Goal: Transaction & Acquisition: Purchase product/service

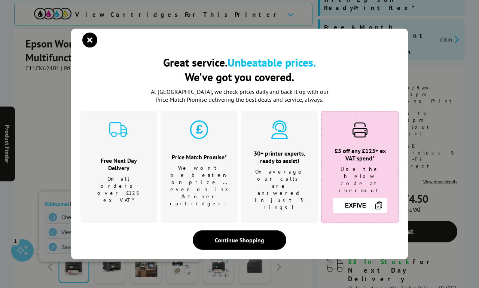
scroll to position [131, 0]
click at [87, 48] on icon "close modal" at bounding box center [89, 40] width 15 height 15
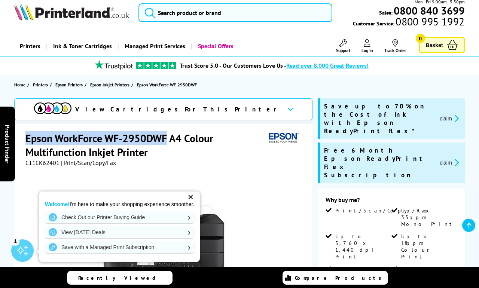
scroll to position [0, 0]
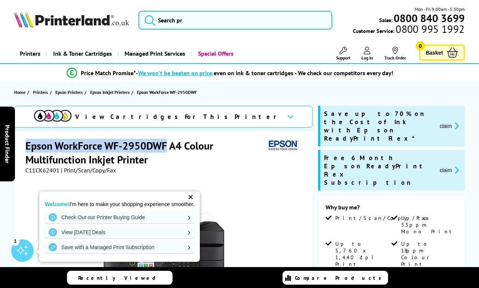
click at [44, 184] on div at bounding box center [163, 258] width 277 height 169
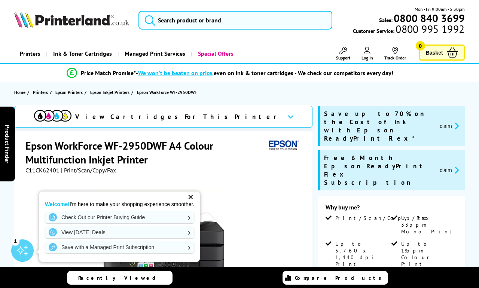
click at [196, 195] on div "✕" at bounding box center [190, 197] width 10 height 10
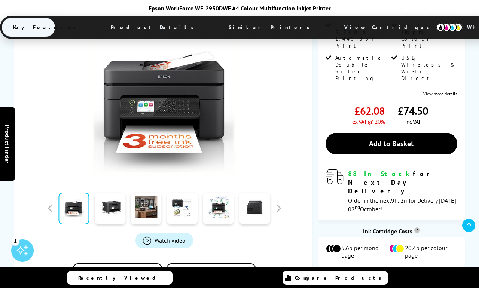
scroll to position [218, 0]
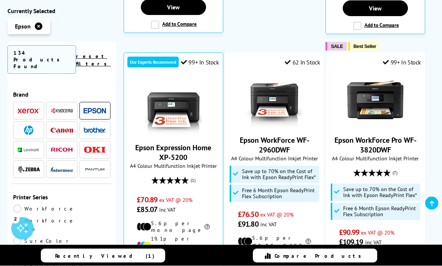
scroll to position [521, 0]
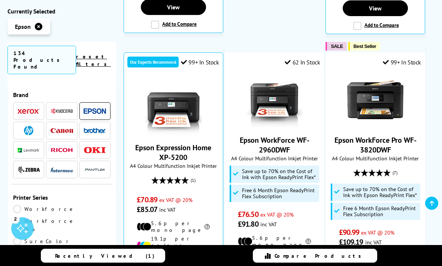
click at [153, 143] on link "Epson Expression Home XP-5200" at bounding box center [173, 152] width 76 height 19
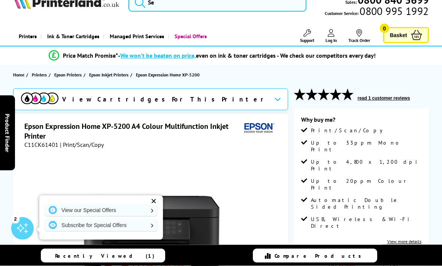
scroll to position [18, 0]
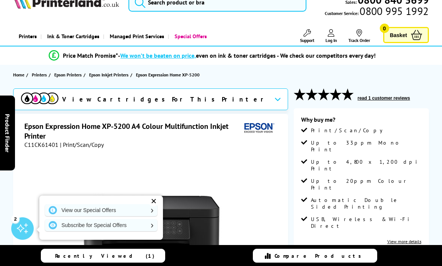
click at [390, 98] on button "read 1 customer reviews" at bounding box center [383, 98] width 57 height 6
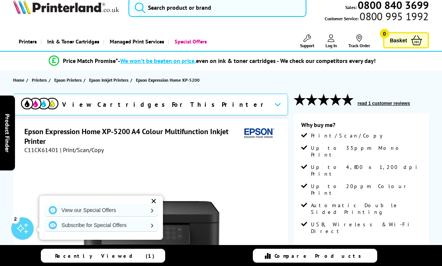
scroll to position [14, 0]
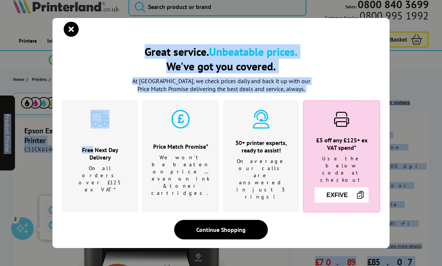
click at [72, 35] on icon "close modal" at bounding box center [71, 29] width 15 height 15
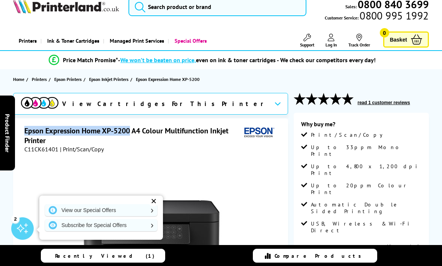
click at [36, 178] on div at bounding box center [151, 237] width 254 height 169
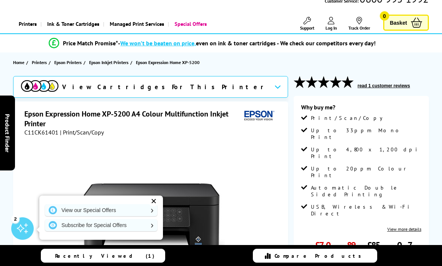
scroll to position [30, 0]
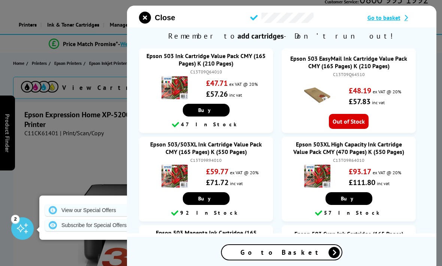
click at [146, 13] on icon "close modal" at bounding box center [145, 18] width 12 height 12
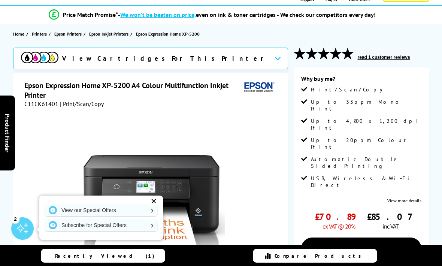
scroll to position [0, 0]
